Goal: Information Seeking & Learning: Learn about a topic

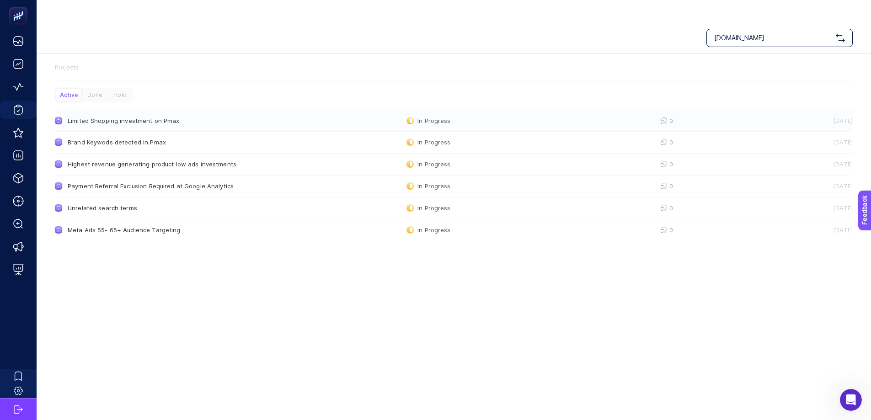
click at [124, 110] on link "Limited Shopping investment on Pmax In Progress 0 [DATE]" at bounding box center [454, 121] width 798 height 22
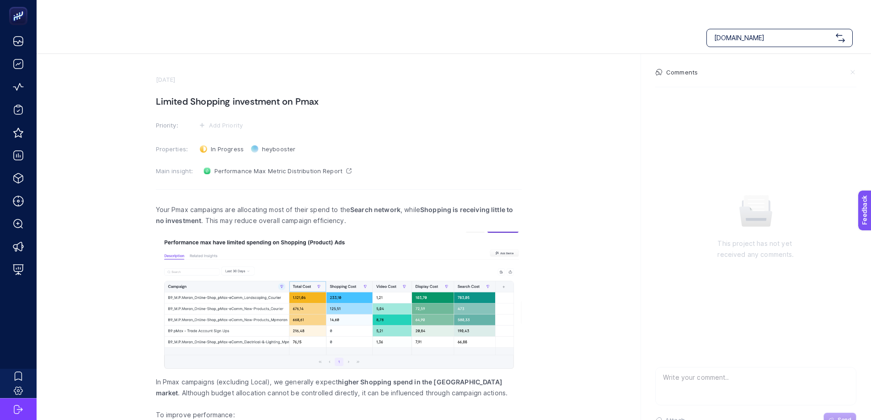
scroll to position [43, 0]
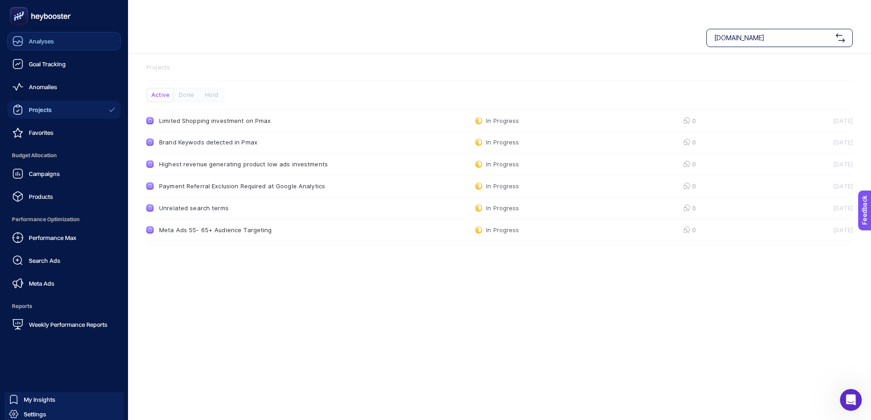
click at [28, 43] on div "Analyses" at bounding box center [33, 41] width 42 height 11
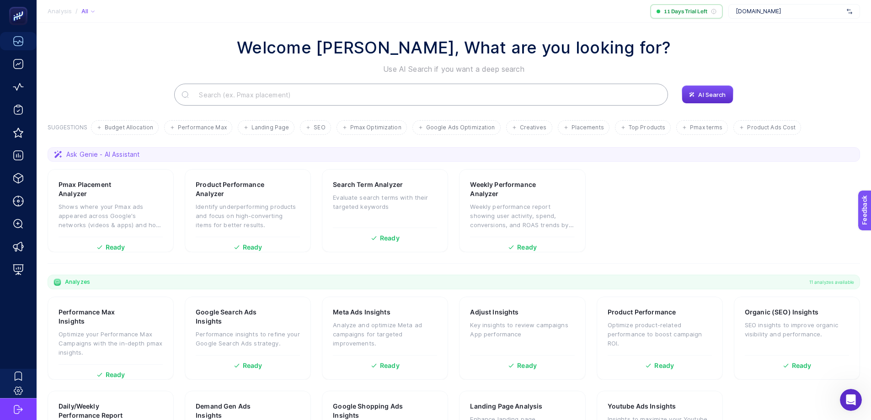
scroll to position [78, 0]
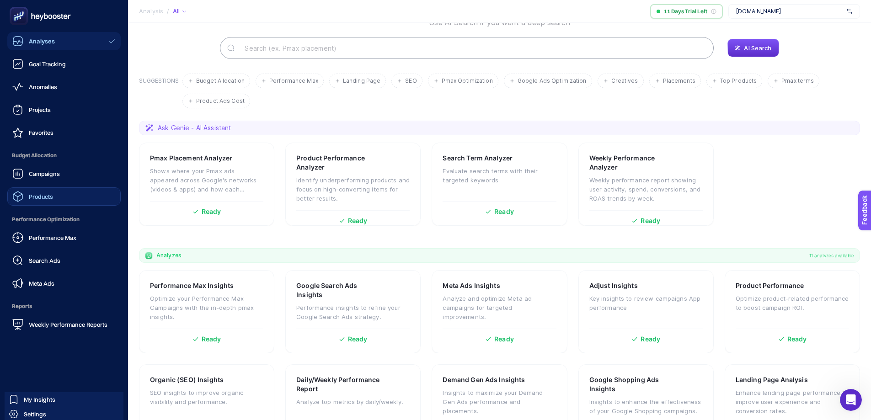
click at [38, 196] on span "Products" at bounding box center [41, 196] width 24 height 7
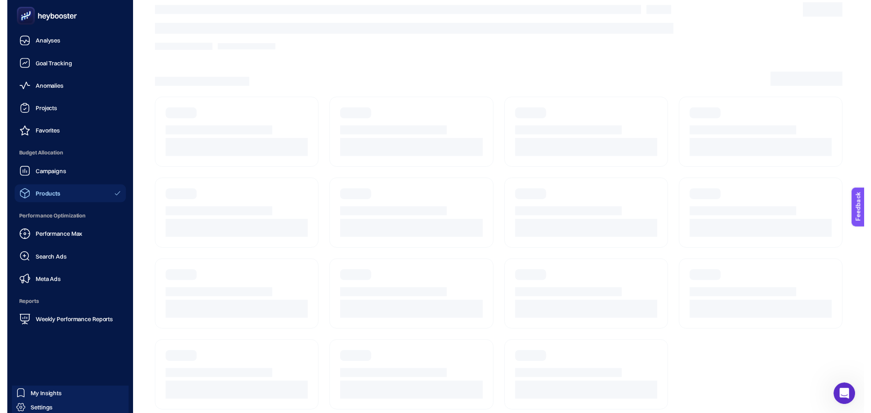
scroll to position [11, 0]
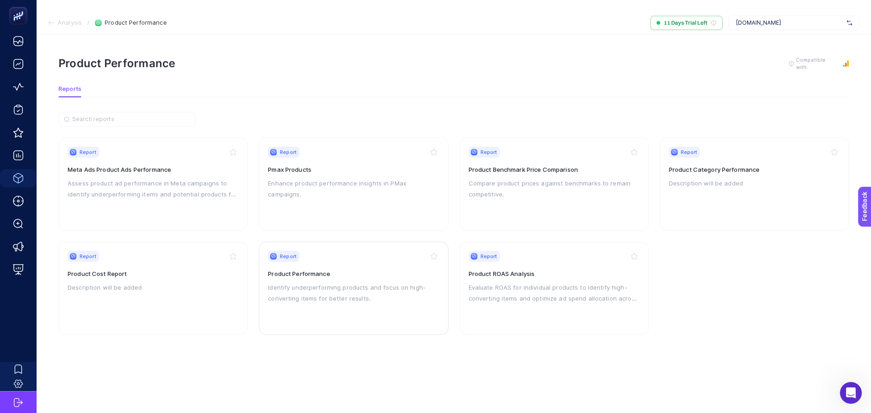
click at [342, 282] on p "Identify underperforming products and focus on high-converting items for better…" at bounding box center [353, 293] width 171 height 22
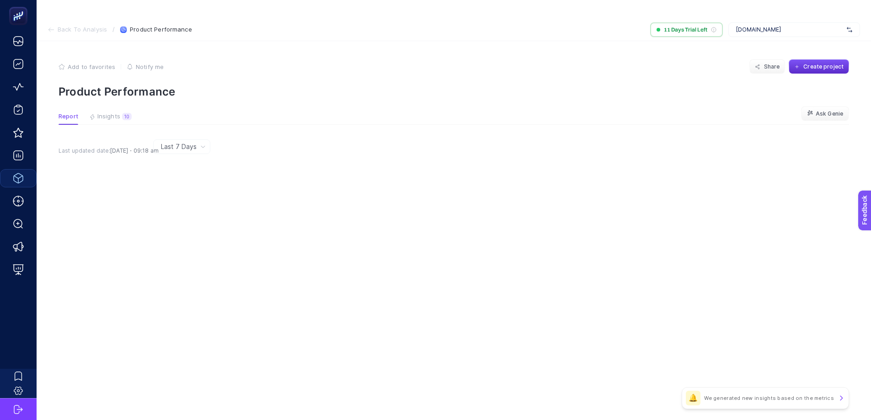
scroll to position [11, 0]
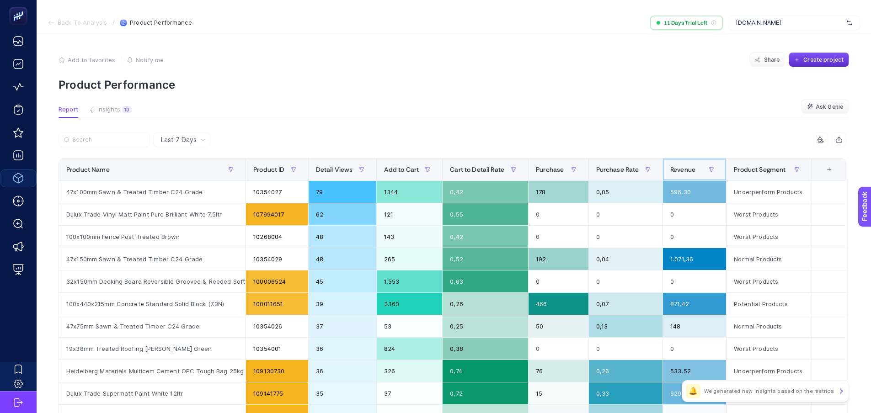
click at [684, 162] on div "Revenue" at bounding box center [694, 169] width 48 height 15
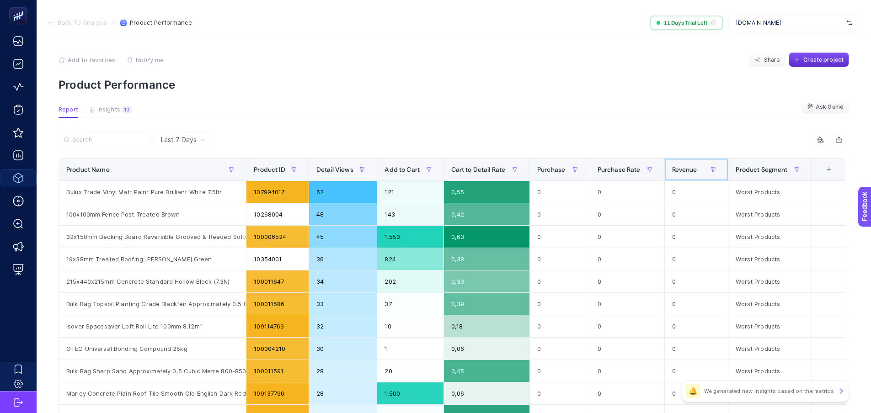
click at [683, 162] on div "Revenue" at bounding box center [696, 169] width 49 height 15
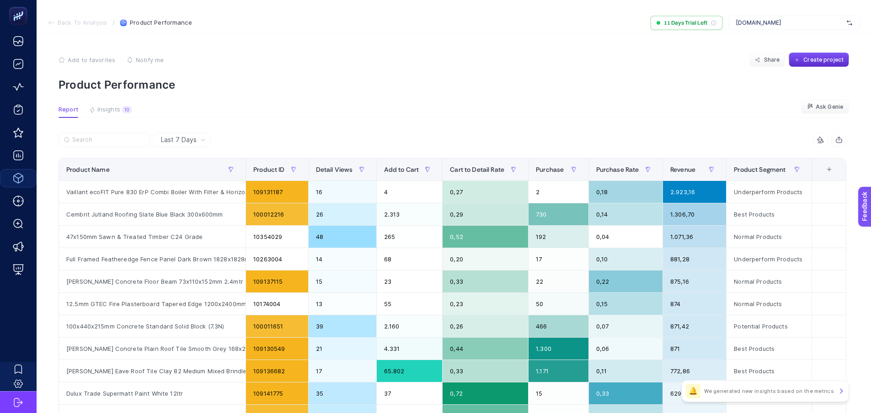
click at [745, 396] on div "🔔 We generated new insights based on the metrics" at bounding box center [765, 391] width 167 height 22
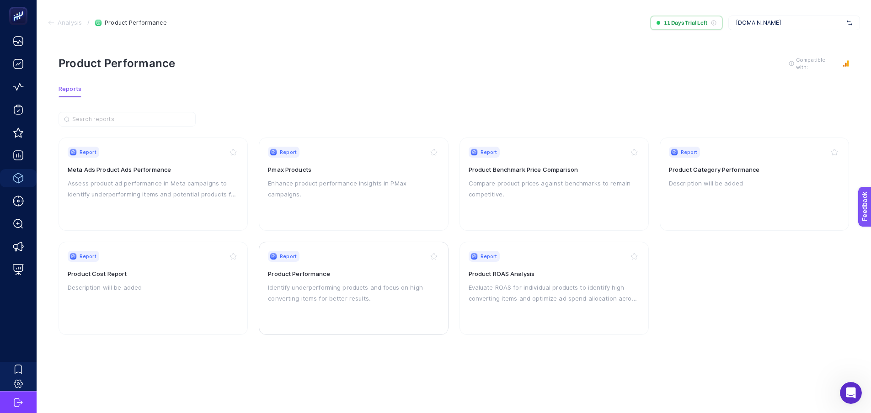
click at [393, 282] on p "Identify underperforming products and focus on high-converting items for better…" at bounding box center [353, 293] width 171 height 22
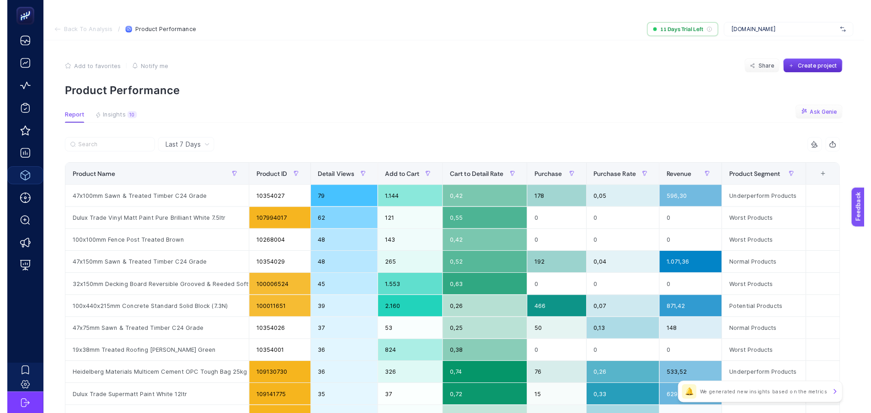
scroll to position [11, 0]
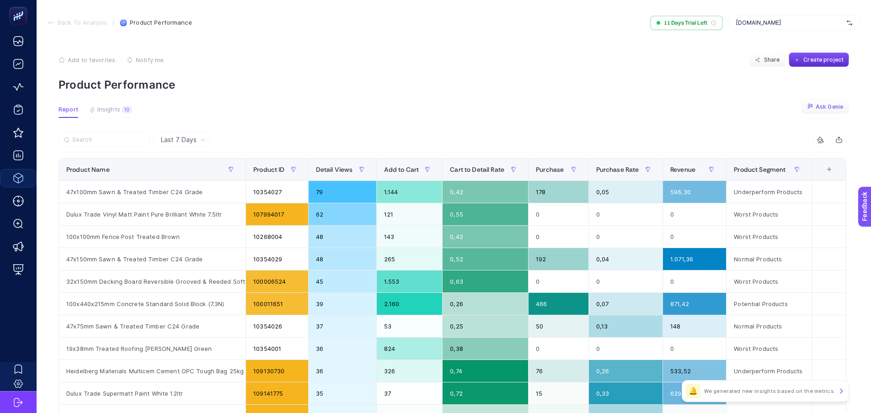
click at [836, 103] on span "Ask Genie" at bounding box center [829, 106] width 27 height 7
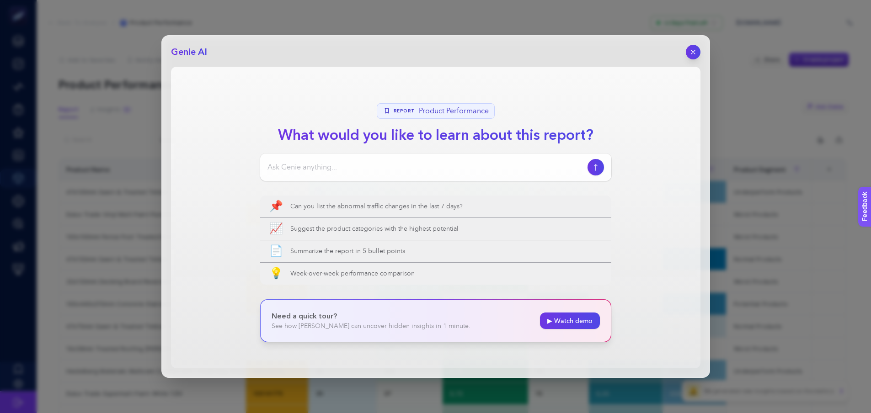
click at [321, 167] on input at bounding box center [425, 167] width 316 height 11
type input "Based on this report give me recomendations"
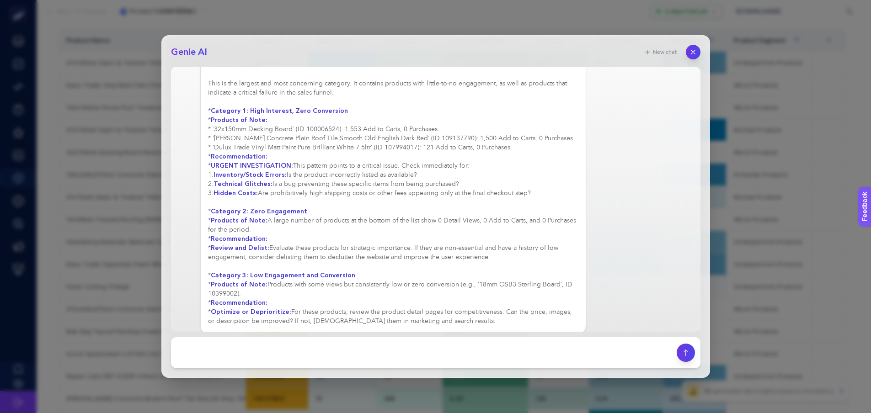
scroll to position [148, 0]
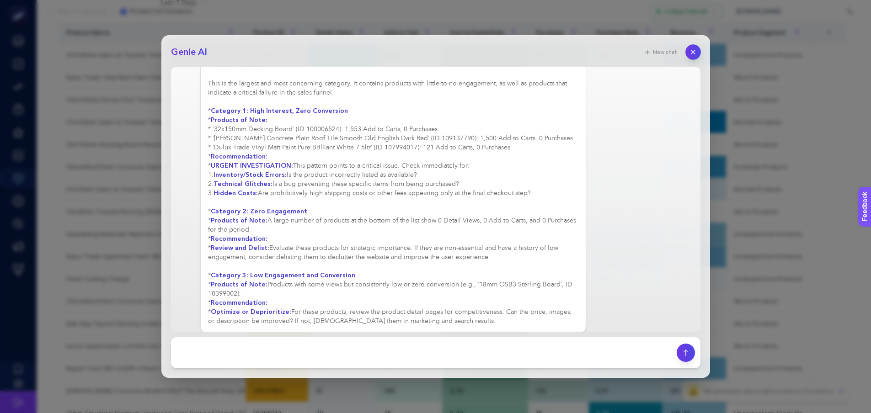
click at [693, 54] on icon "button" at bounding box center [693, 52] width 8 height 8
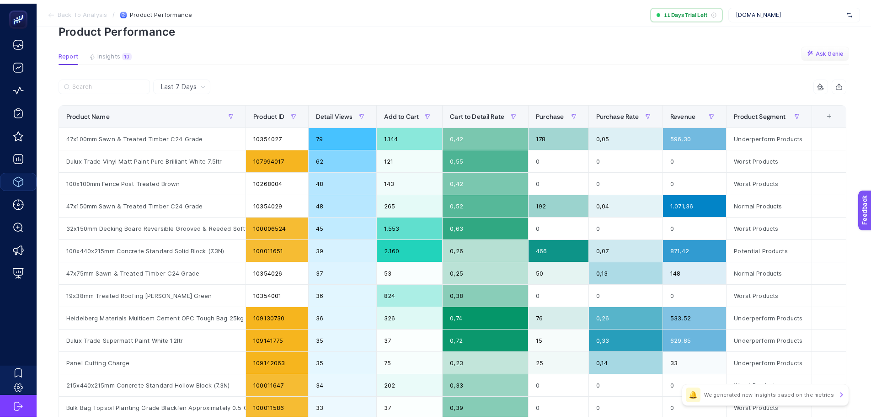
scroll to position [0, 0]
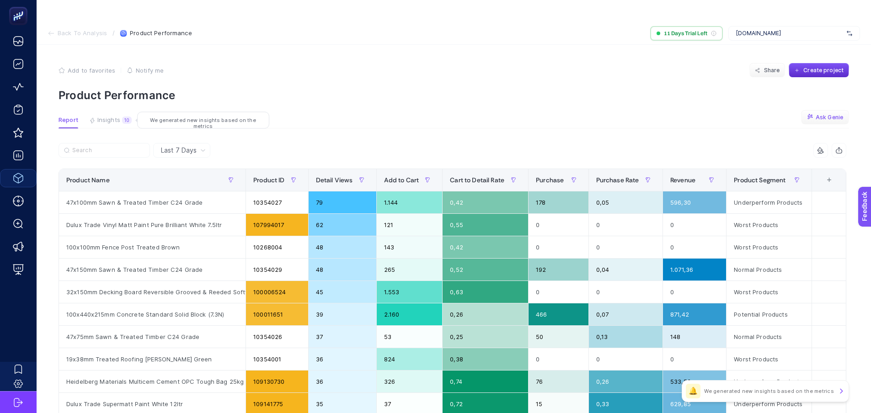
click at [107, 117] on span "Insights" at bounding box center [108, 120] width 23 height 7
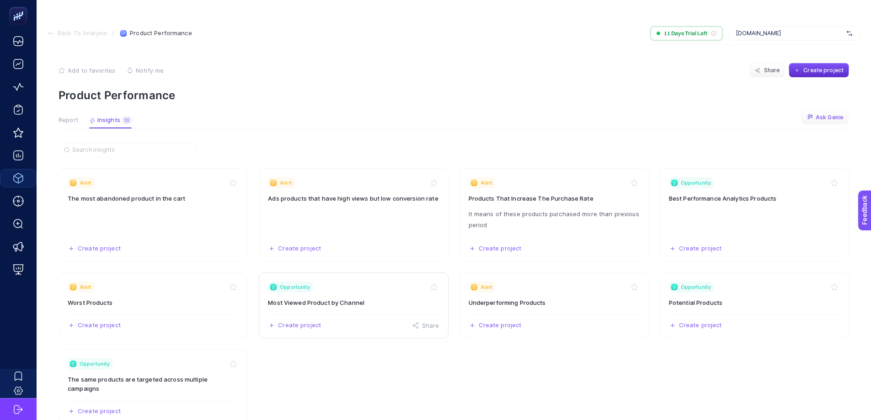
click at [385, 298] on h3 "Most Viewed Product by Channel" at bounding box center [353, 302] width 171 height 9
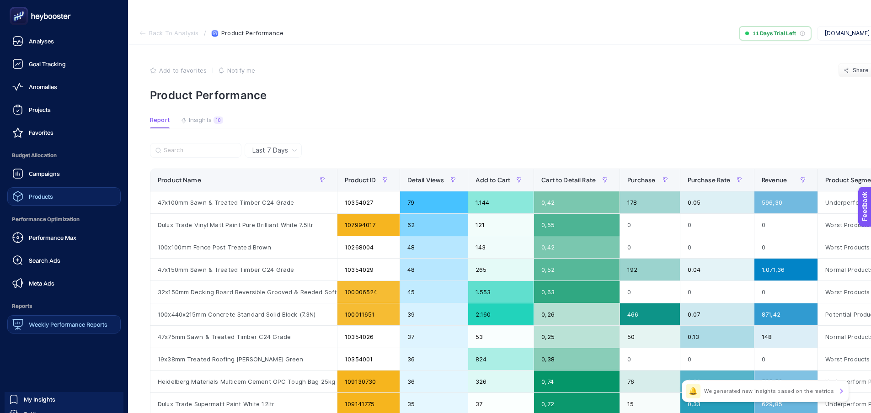
click at [59, 324] on span "Weekly Performance Reports" at bounding box center [68, 324] width 79 height 7
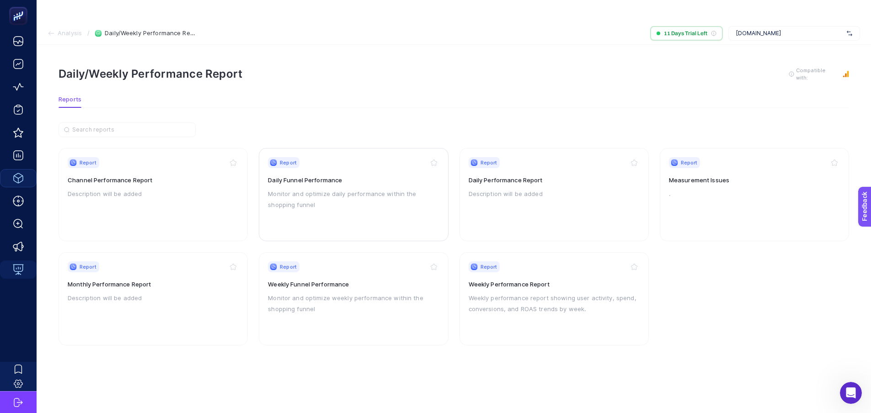
click at [328, 188] on p "Monitor and optimize daily performance within the shopping funnel" at bounding box center [353, 199] width 171 height 22
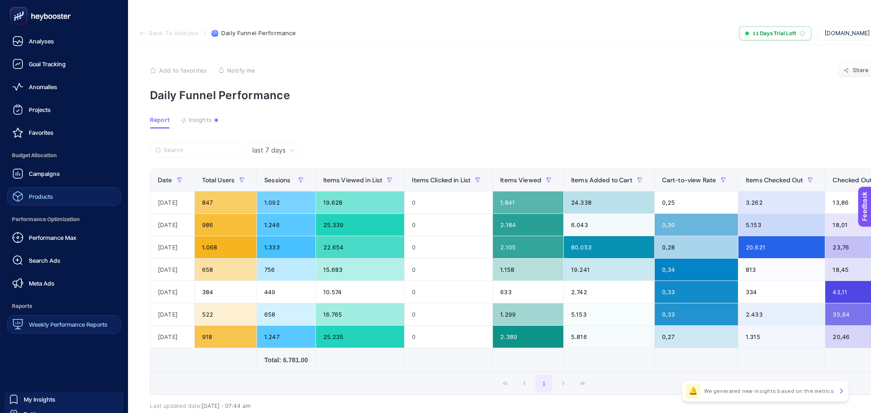
click at [46, 16] on icon at bounding box center [40, 16] width 66 height 18
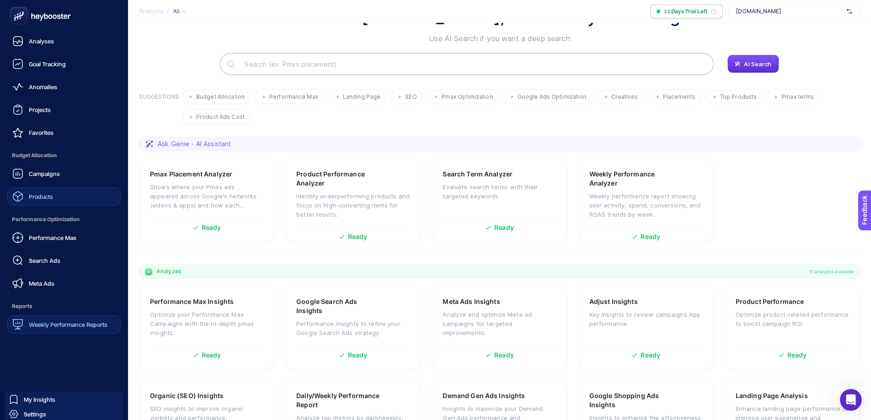
scroll to position [78, 0]
